Goal: Task Accomplishment & Management: Use online tool/utility

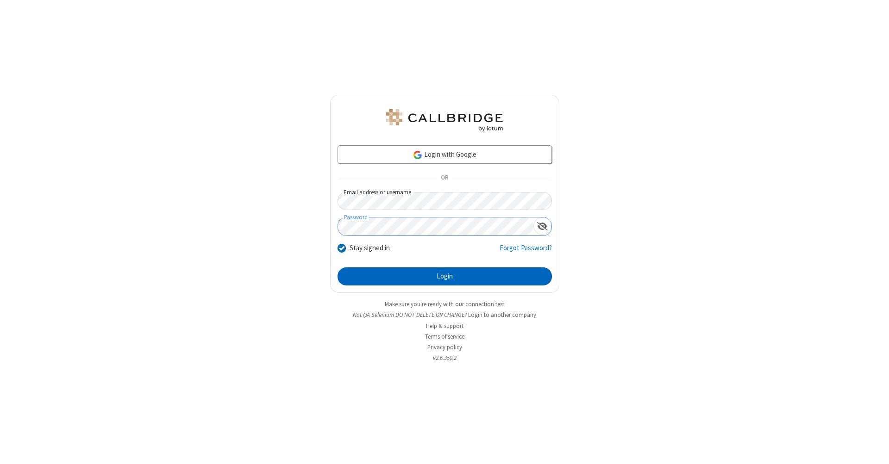
click at [444, 277] on button "Login" at bounding box center [444, 277] width 214 height 19
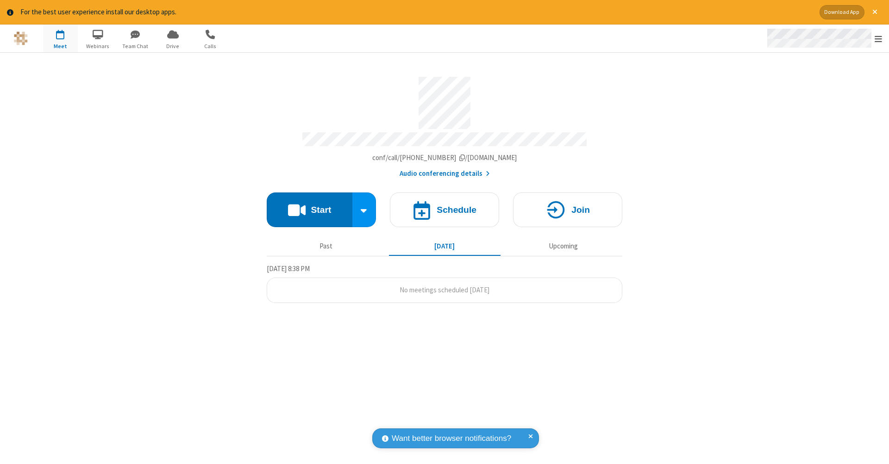
click at [878, 39] on span "Open menu" at bounding box center [877, 38] width 7 height 9
click at [60, 38] on span "button" at bounding box center [60, 34] width 35 height 16
click at [444, 205] on h4 "Schedule" at bounding box center [456, 209] width 40 height 9
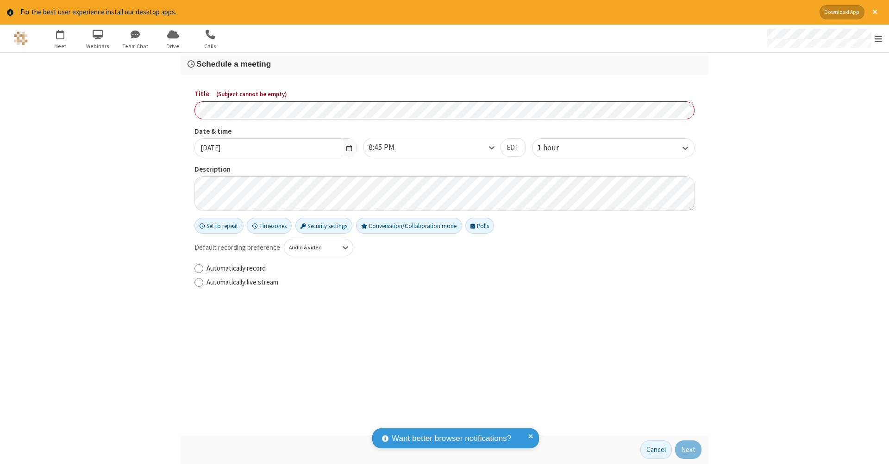
click at [444, 63] on h3 "Schedule a meeting" at bounding box center [444, 64] width 514 height 9
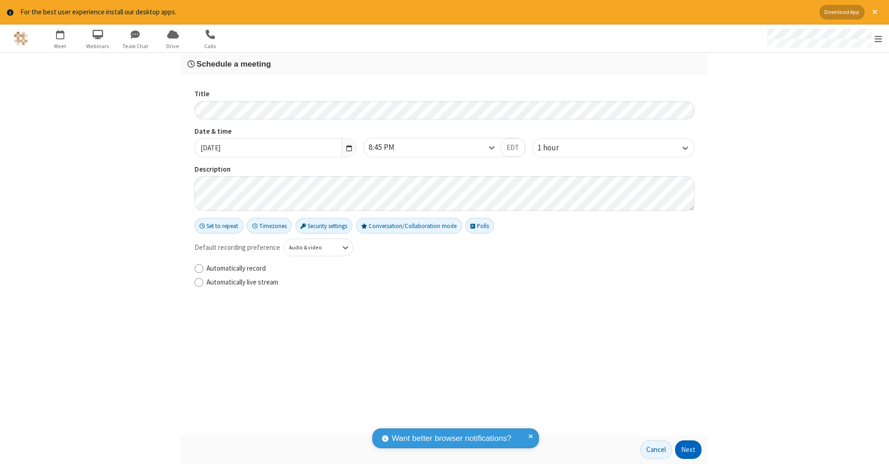
click at [688, 450] on button "Next" at bounding box center [688, 450] width 26 height 19
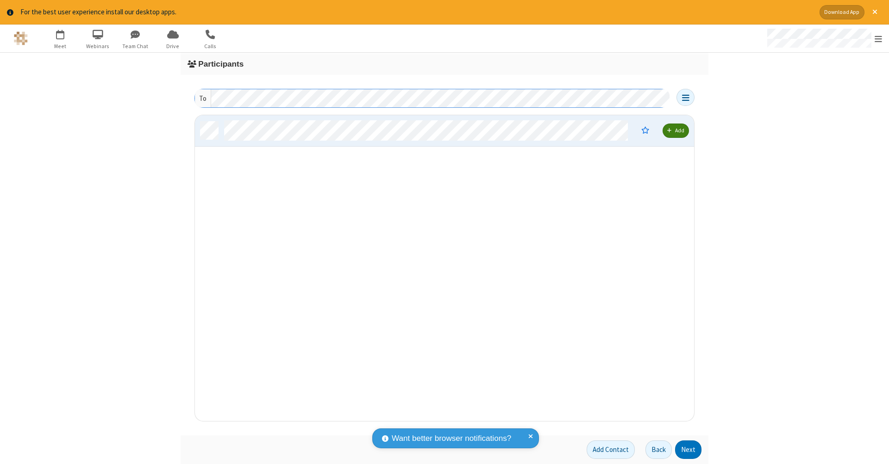
click at [688, 450] on button "Next" at bounding box center [688, 450] width 26 height 19
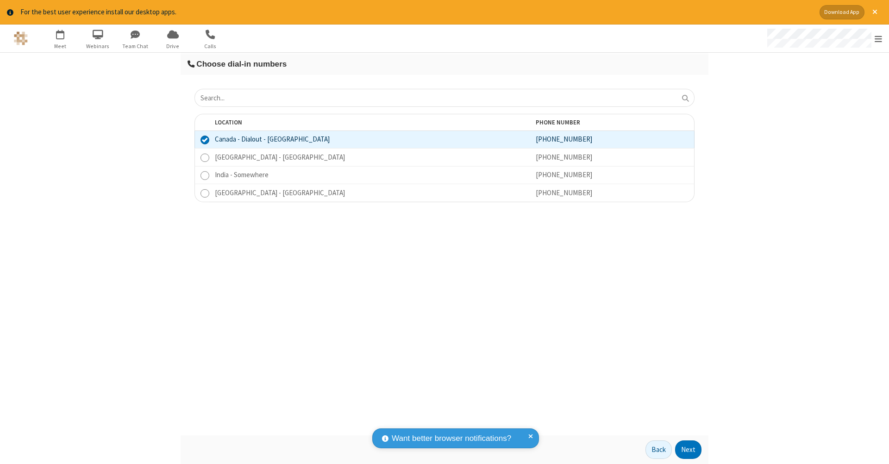
click at [688, 450] on button "Next" at bounding box center [688, 450] width 26 height 19
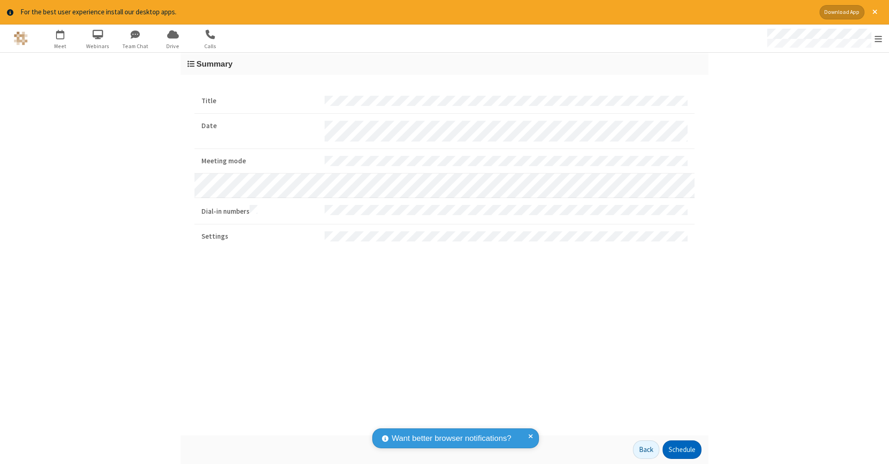
click at [681, 450] on button "Schedule" at bounding box center [681, 450] width 39 height 19
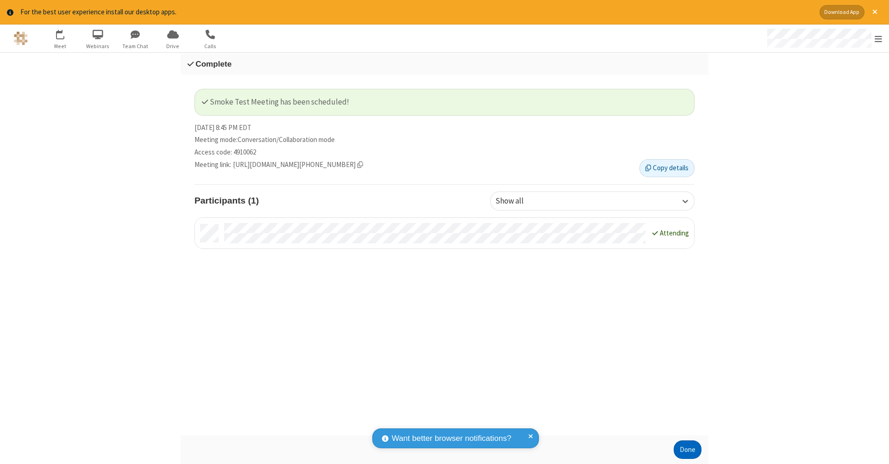
click at [687, 450] on button "Done" at bounding box center [687, 450] width 28 height 19
